Goal: Transaction & Acquisition: Purchase product/service

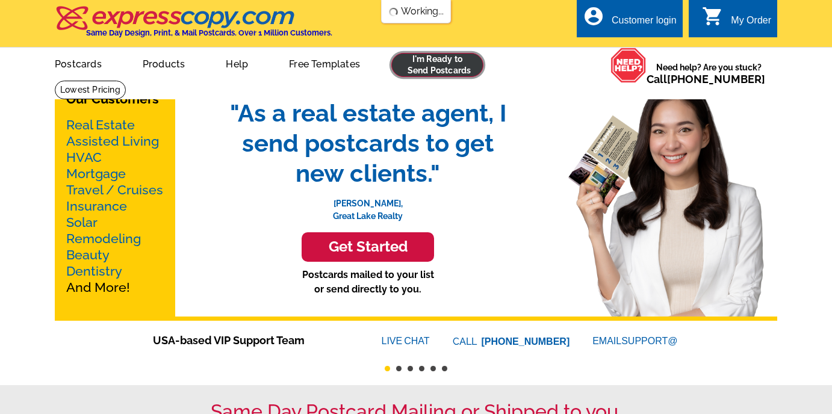
click at [420, 68] on link at bounding box center [437, 65] width 92 height 24
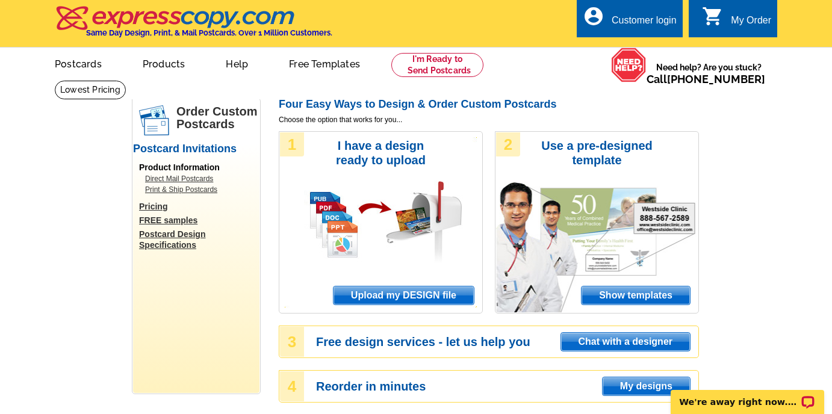
click at [359, 288] on span "Upload my DESIGN file" at bounding box center [403, 295] width 140 height 18
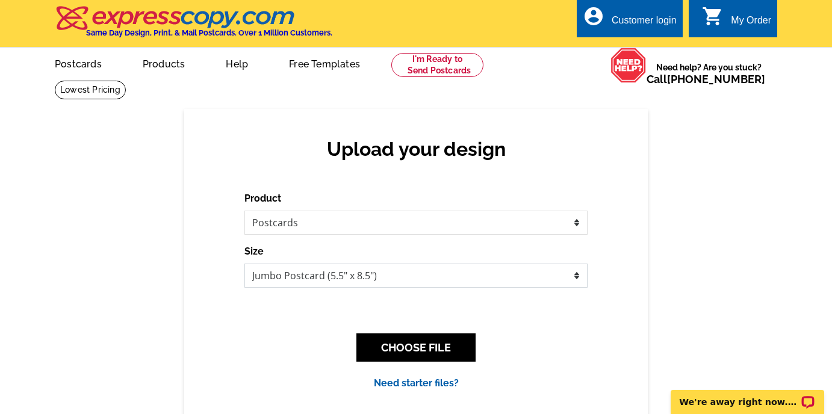
click at [333, 279] on select "Jumbo Postcard (5.5" x 8.5") Regular Postcard (4.25" x 5.6") Panoramic Postcard…" at bounding box center [415, 276] width 343 height 24
select select "1"
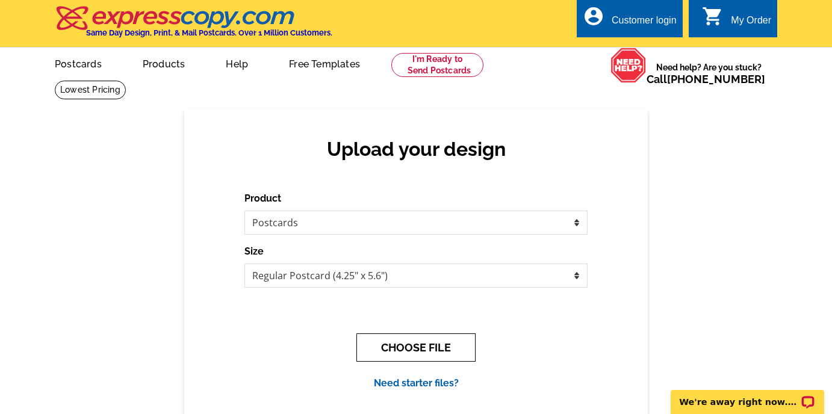
click at [398, 348] on button "CHOOSE FILE" at bounding box center [415, 347] width 119 height 28
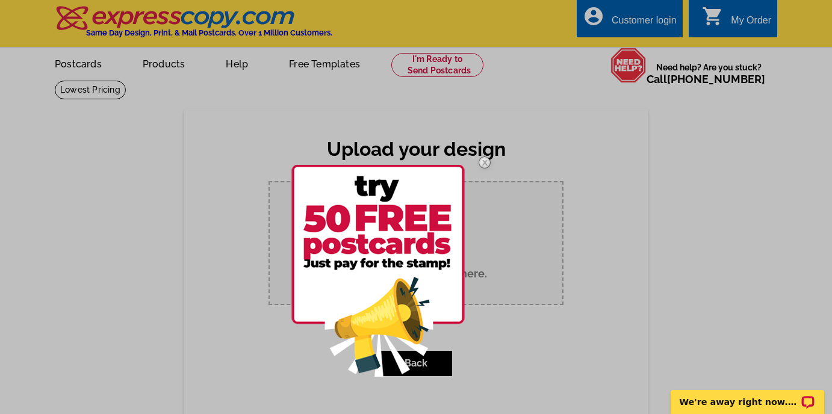
click at [478, 161] on img at bounding box center [484, 162] width 35 height 35
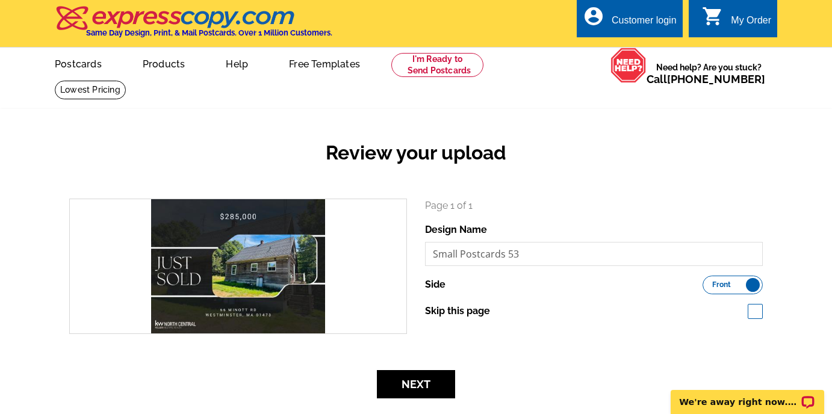
click at [401, 401] on div "Review your upload search Page 1 of 1 Design Name Small Postcards 53 Side Front…" at bounding box center [416, 262] width 832 height 307
click at [401, 394] on button "Next" at bounding box center [416, 384] width 78 height 28
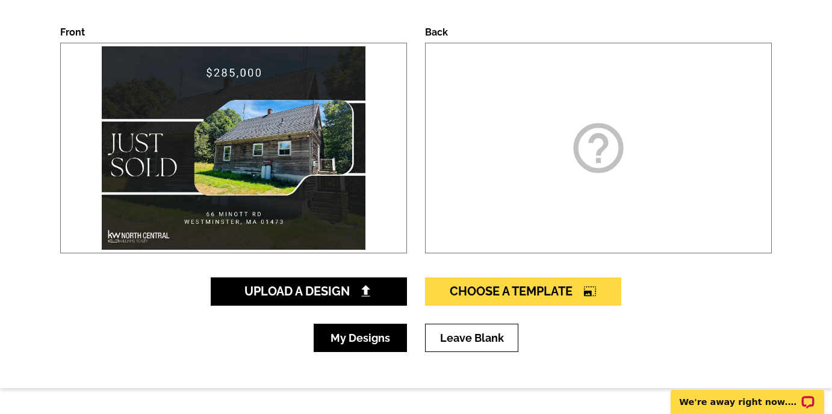
click at [390, 335] on link "My Designs" at bounding box center [360, 338] width 93 height 28
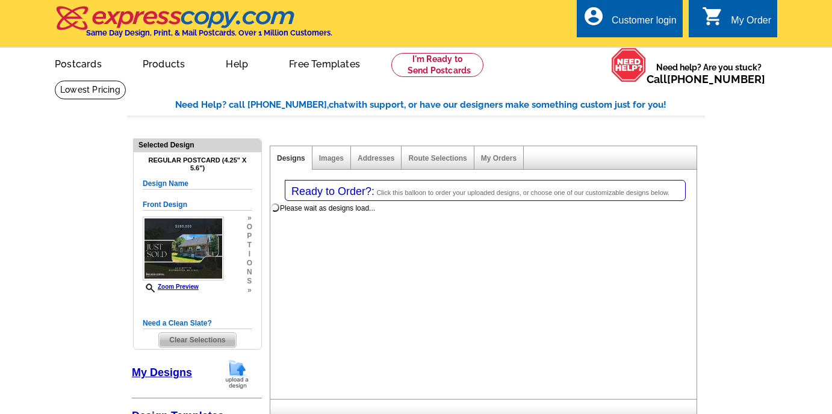
select select "1"
select select "back"
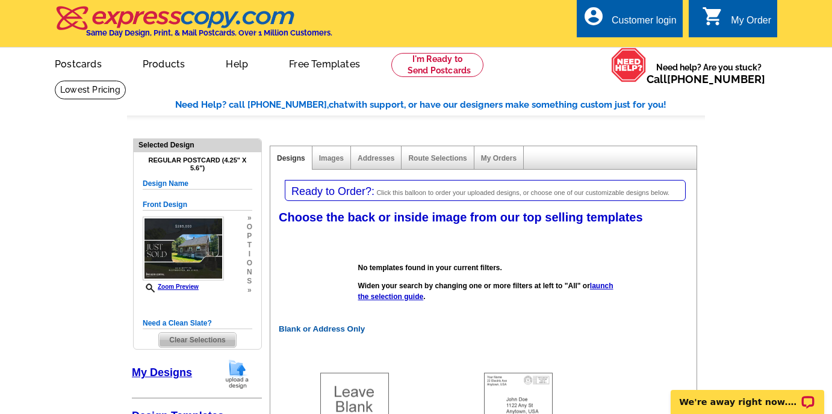
click at [626, 18] on div "Customer login" at bounding box center [643, 23] width 65 height 17
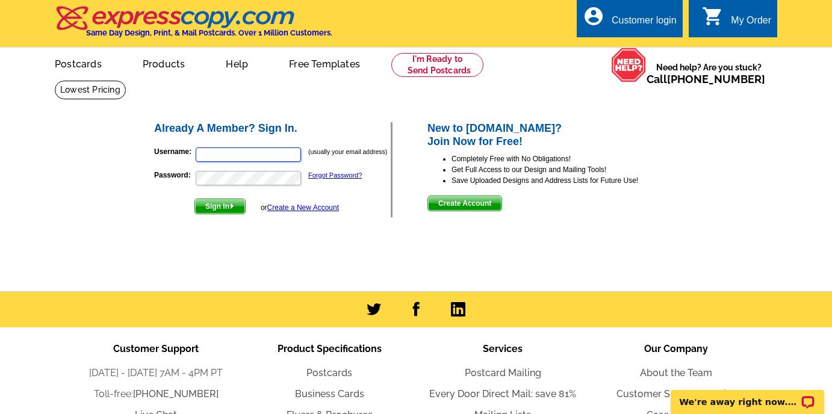
type input "[EMAIL_ADDRESS][DOMAIN_NAME]"
click at [226, 203] on span "Sign In" at bounding box center [220, 206] width 50 height 14
